Goal: Book appointment/travel/reservation

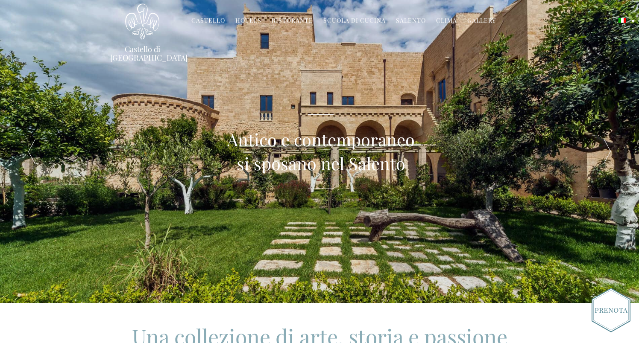
click at [249, 20] on link "Hotels" at bounding box center [248, 21] width 26 height 10
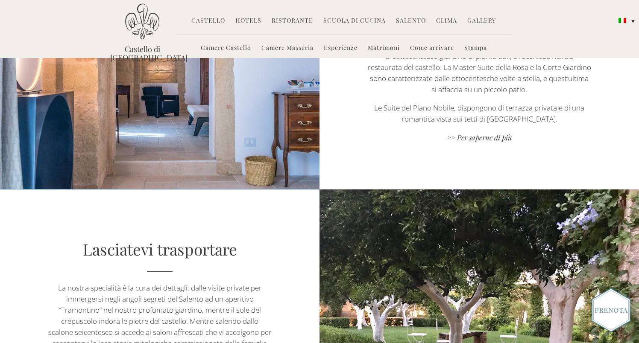
scroll to position [568, 0]
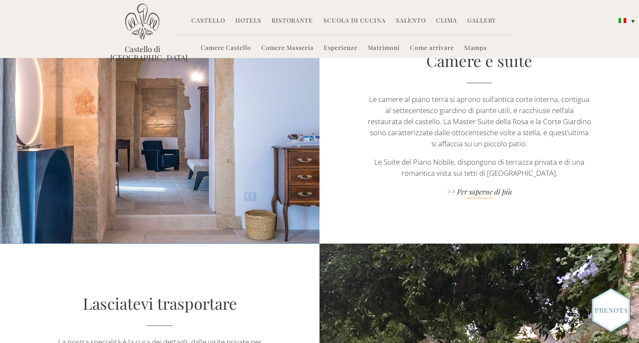
click at [474, 192] on link ">> Per saperne di più" at bounding box center [479, 193] width 224 height 12
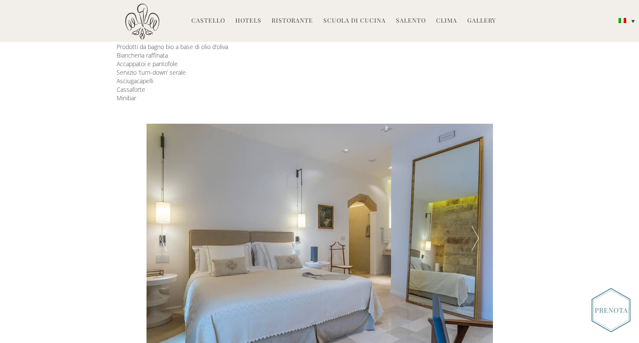
scroll to position [251, 0]
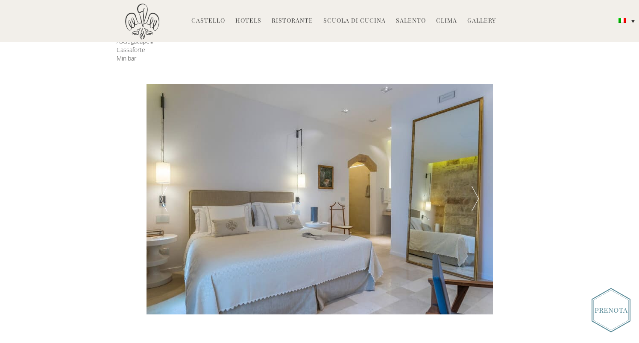
click at [476, 191] on div at bounding box center [475, 199] width 35 height 231
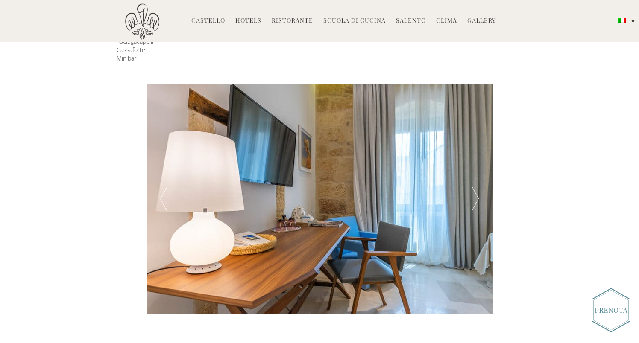
click at [476, 191] on div at bounding box center [475, 199] width 35 height 231
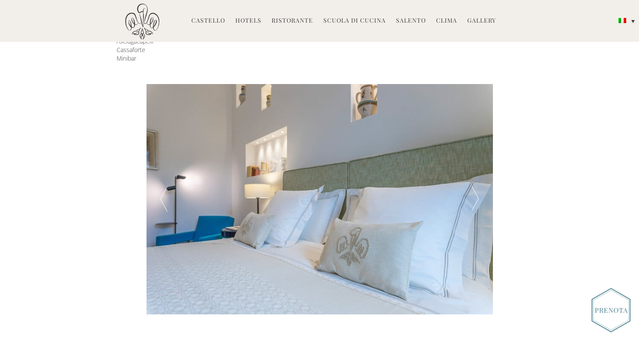
click at [476, 191] on div at bounding box center [475, 199] width 35 height 231
